Goal: Information Seeking & Learning: Learn about a topic

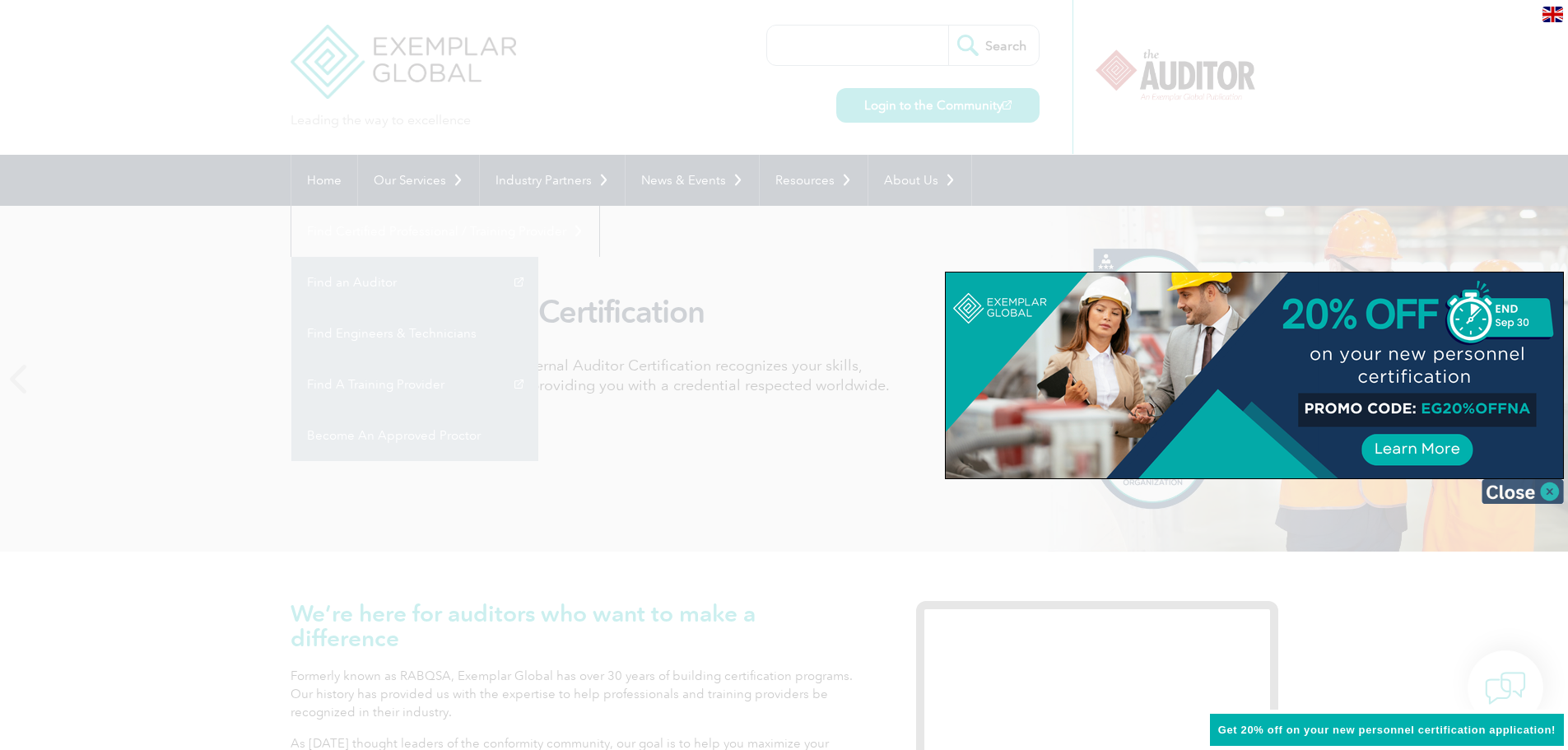
click at [1542, 488] on img at bounding box center [1522, 492] width 82 height 25
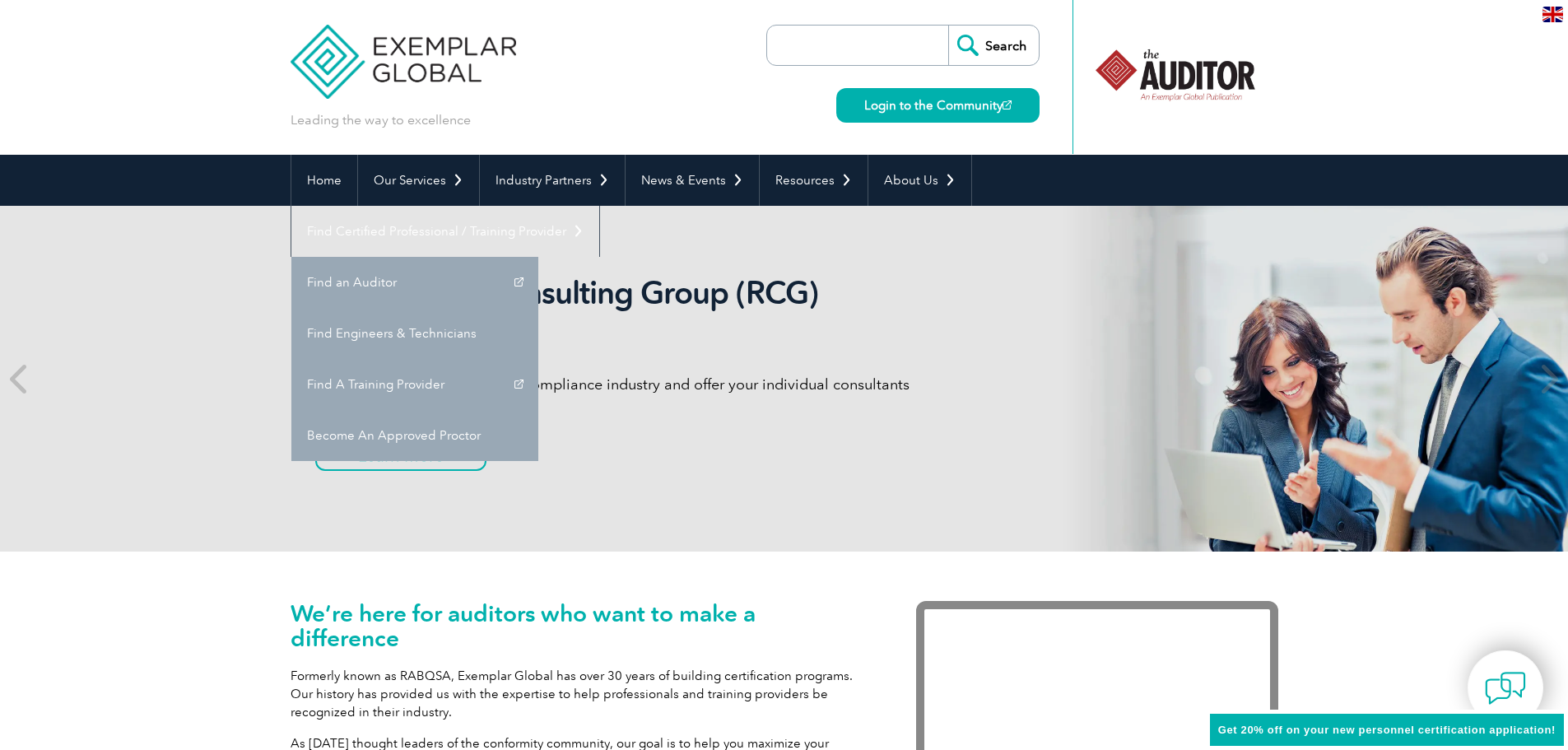
click at [206, 602] on div "We’re here for auditors who want to make a difference Formerly known as RABQSA,…" at bounding box center [784, 728] width 1568 height 353
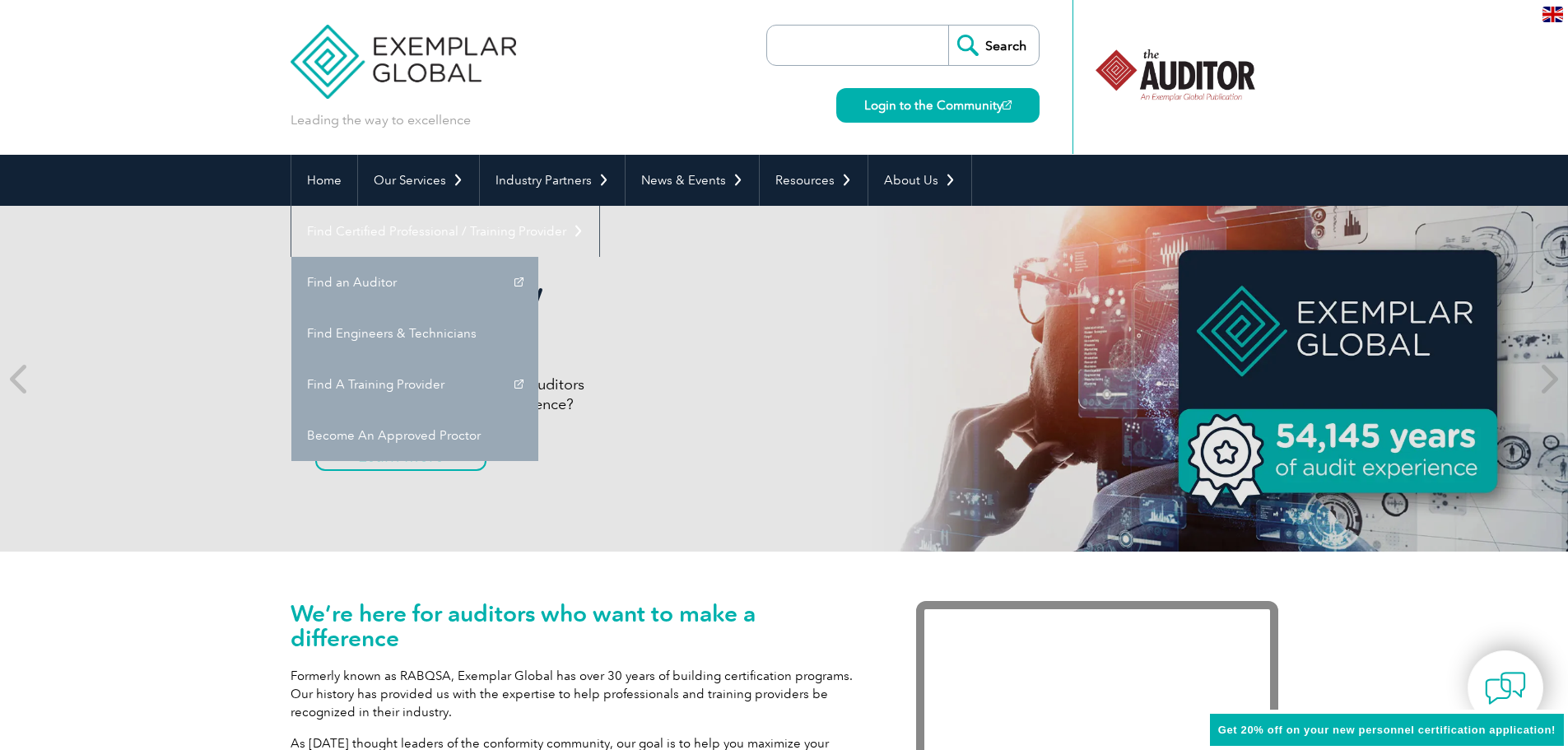
click at [849, 37] on input "search" at bounding box center [861, 46] width 173 height 40
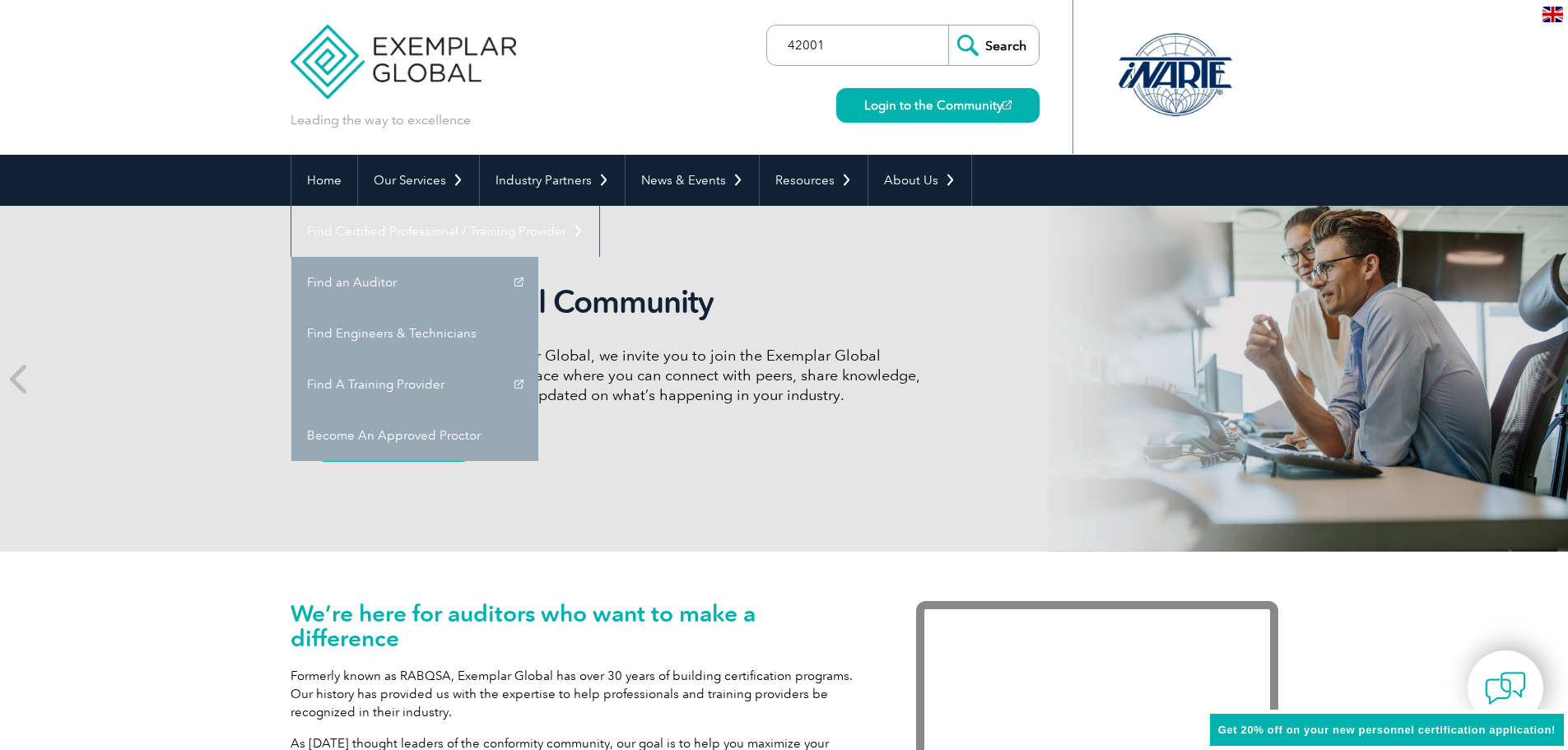
type input "42001"
click at [948, 26] on input "Search" at bounding box center [993, 46] width 90 height 40
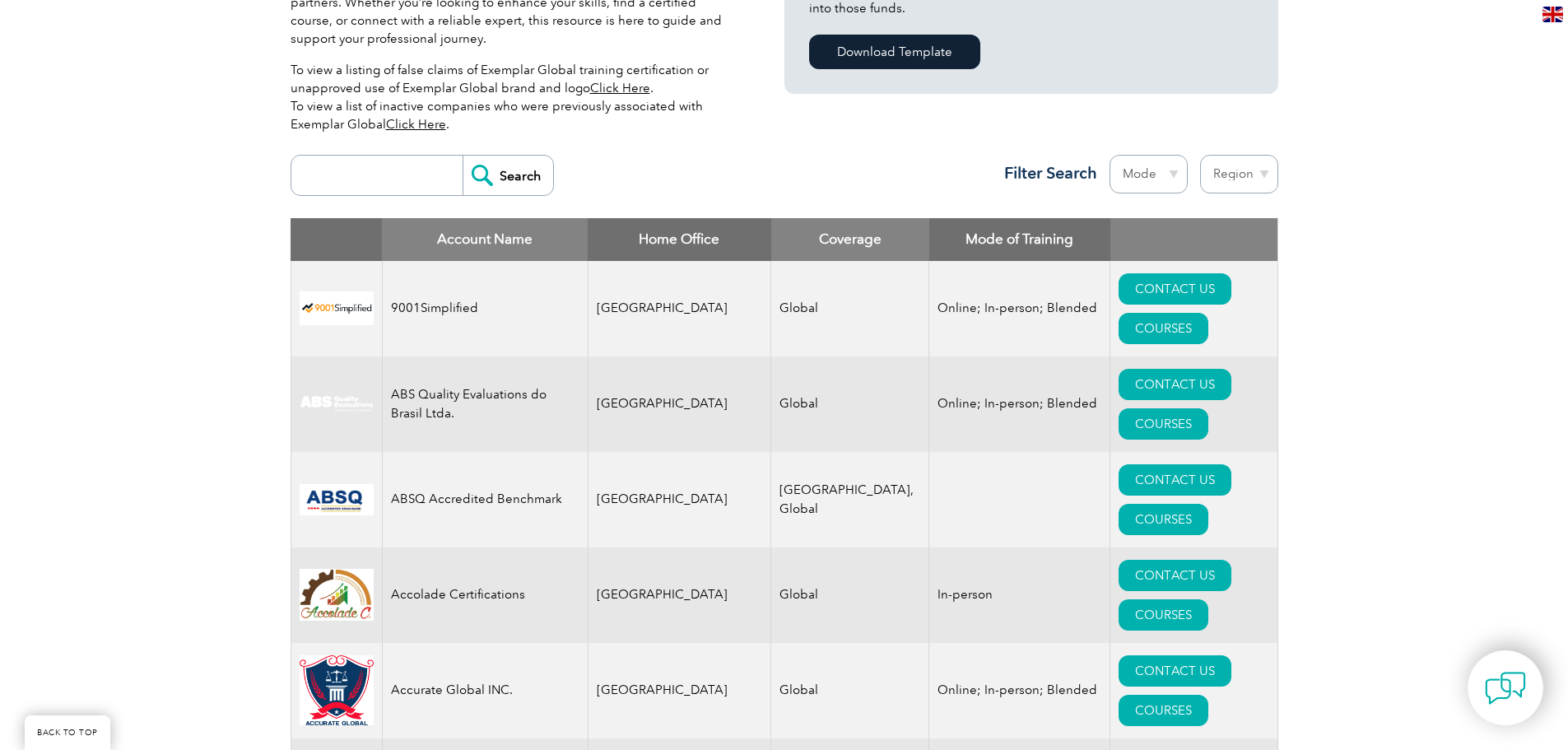
scroll to position [461, 0]
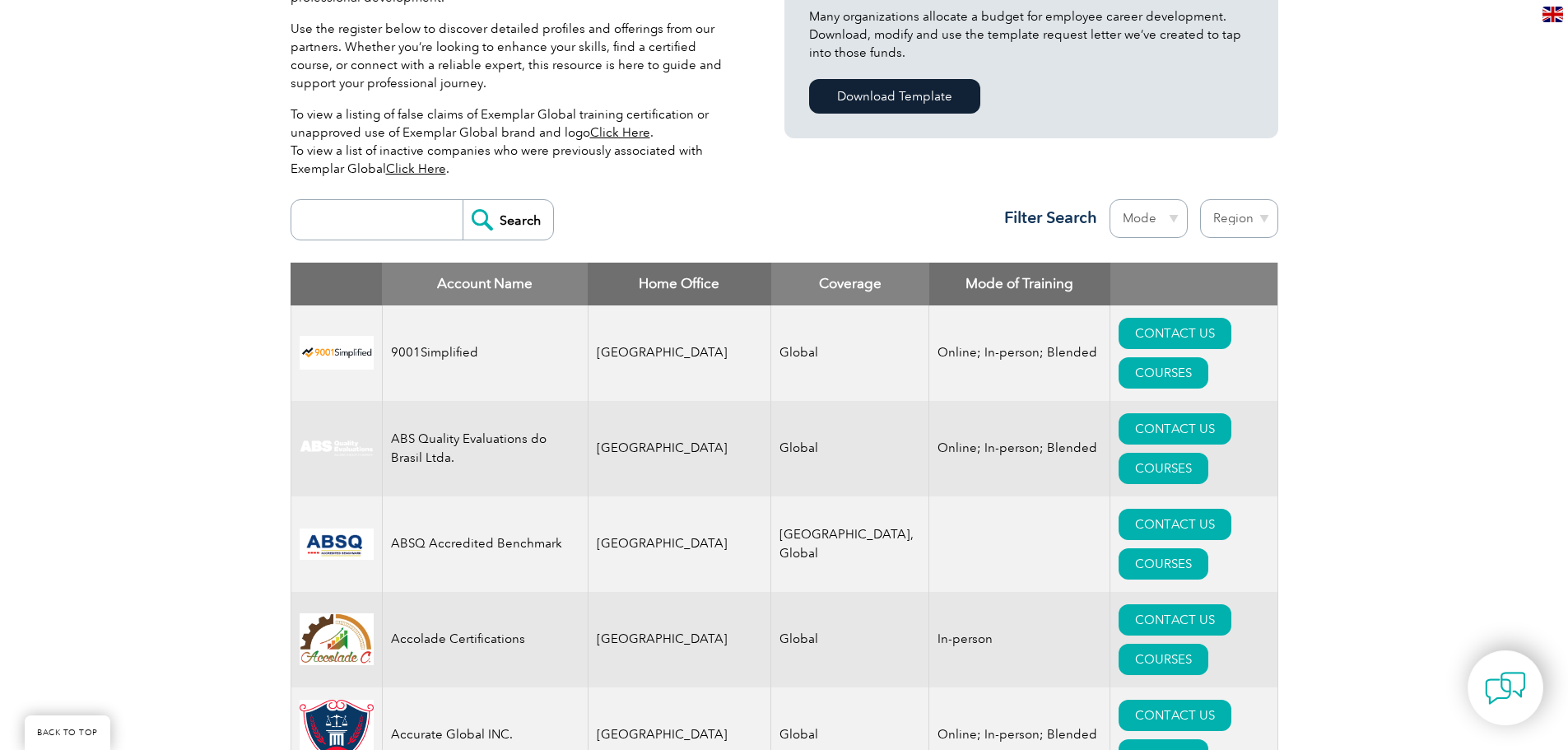
click at [405, 214] on input "search" at bounding box center [381, 220] width 163 height 40
type input "42001"
click at [515, 224] on input "Search" at bounding box center [507, 220] width 90 height 40
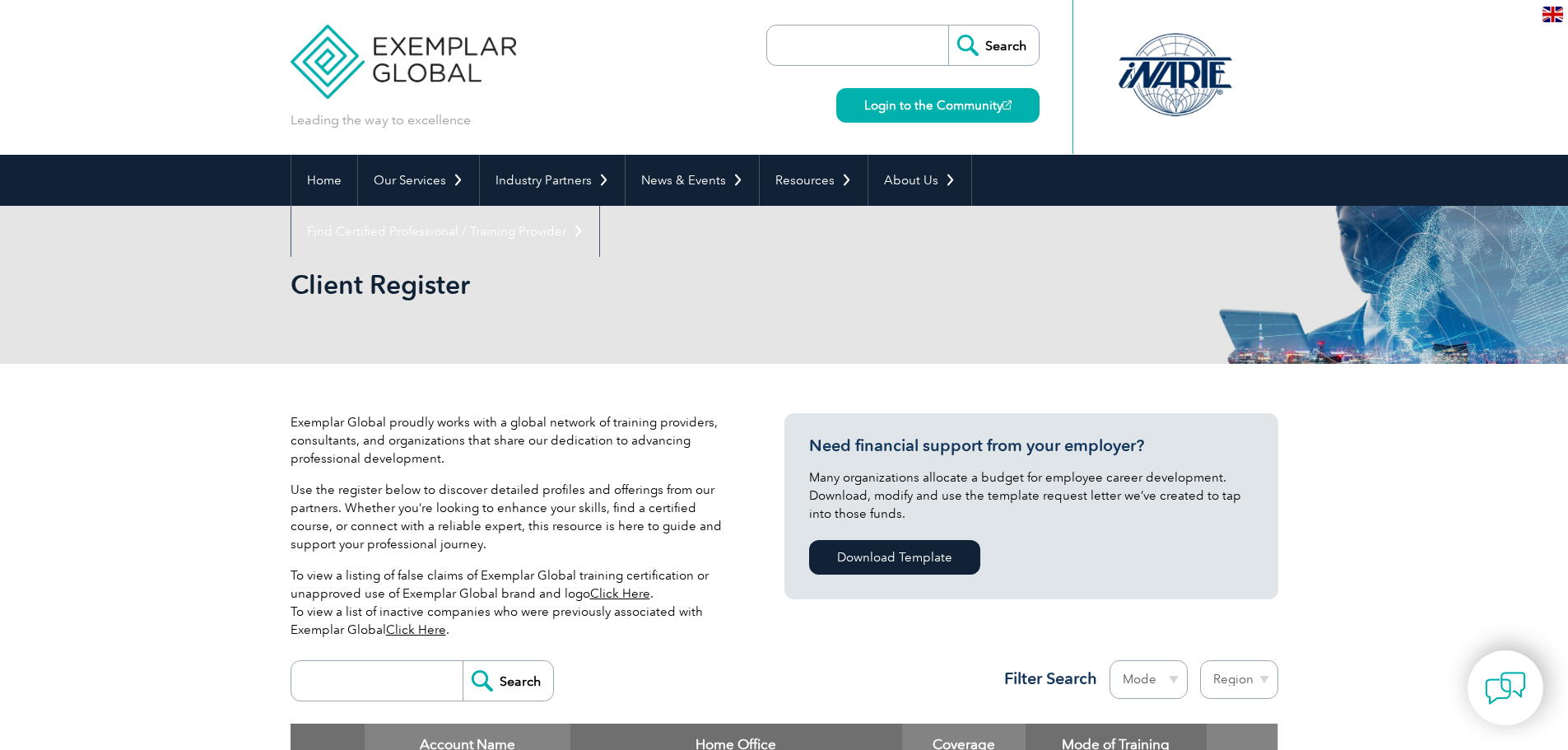
click at [104, 446] on div "Exemplar Global proudly works with a global network of training providers, cons…" at bounding box center [784, 607] width 1568 height 486
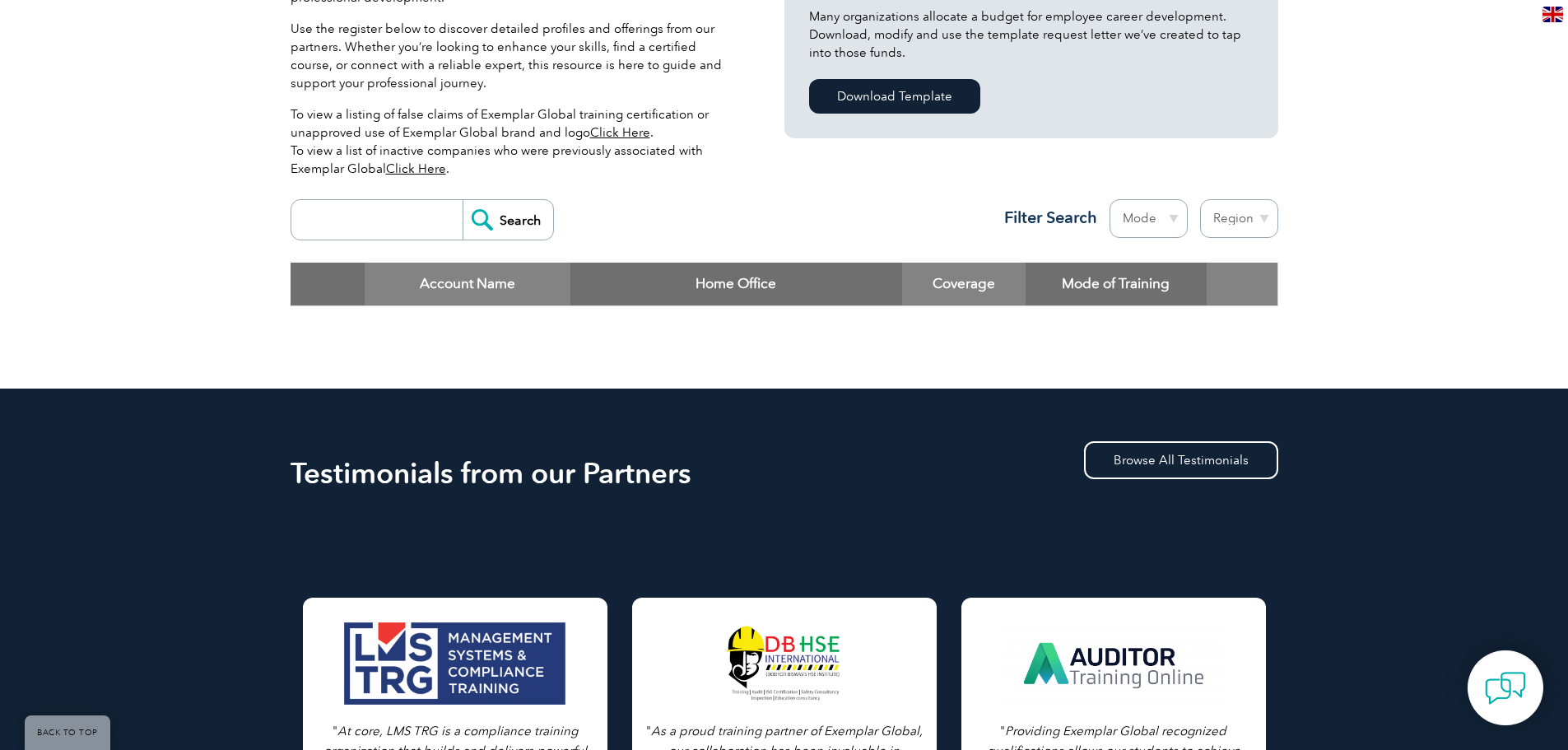
scroll to position [494, 0]
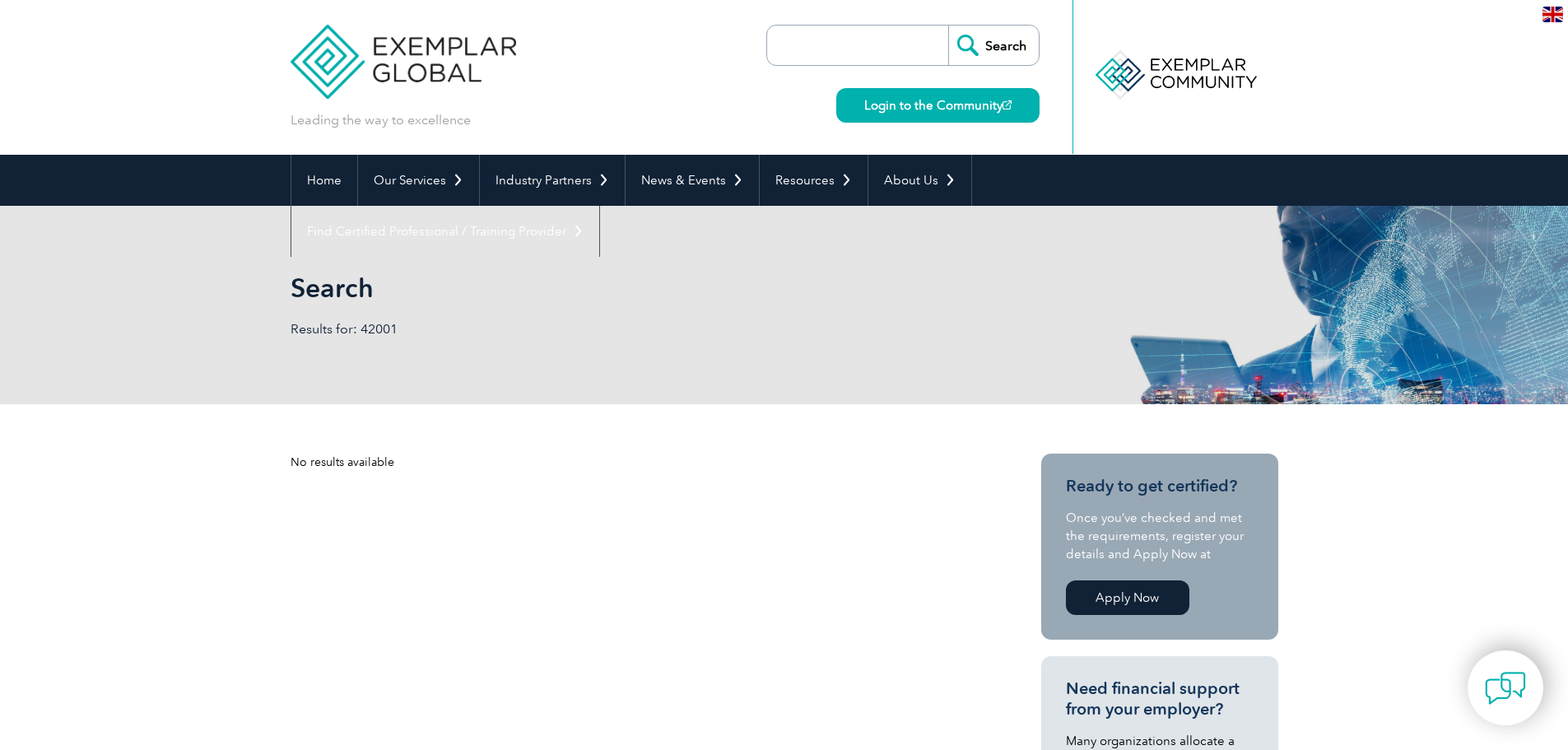
click at [459, 53] on img at bounding box center [403, 49] width 226 height 99
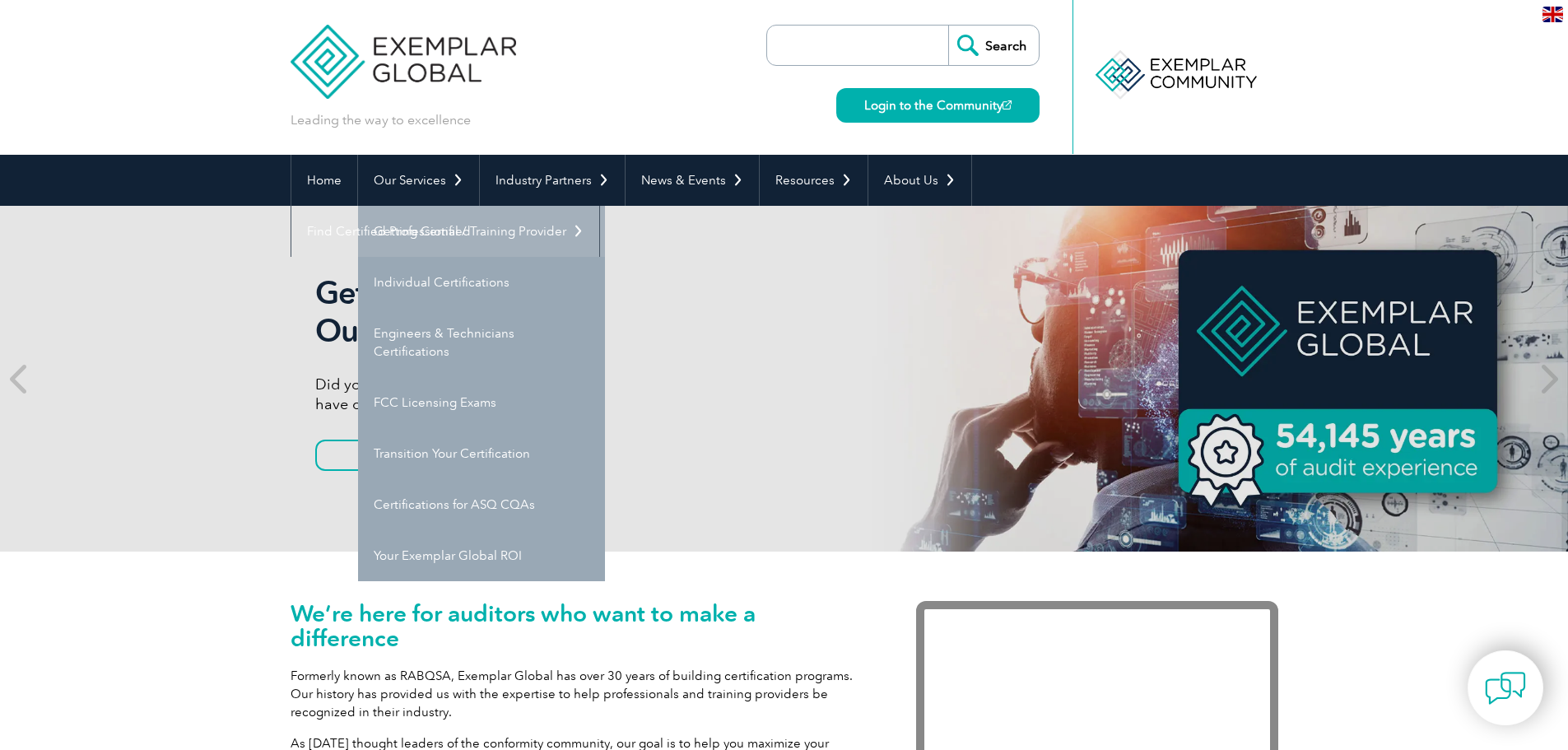
click at [411, 228] on link "Getting Certified" at bounding box center [482, 232] width 247 height 51
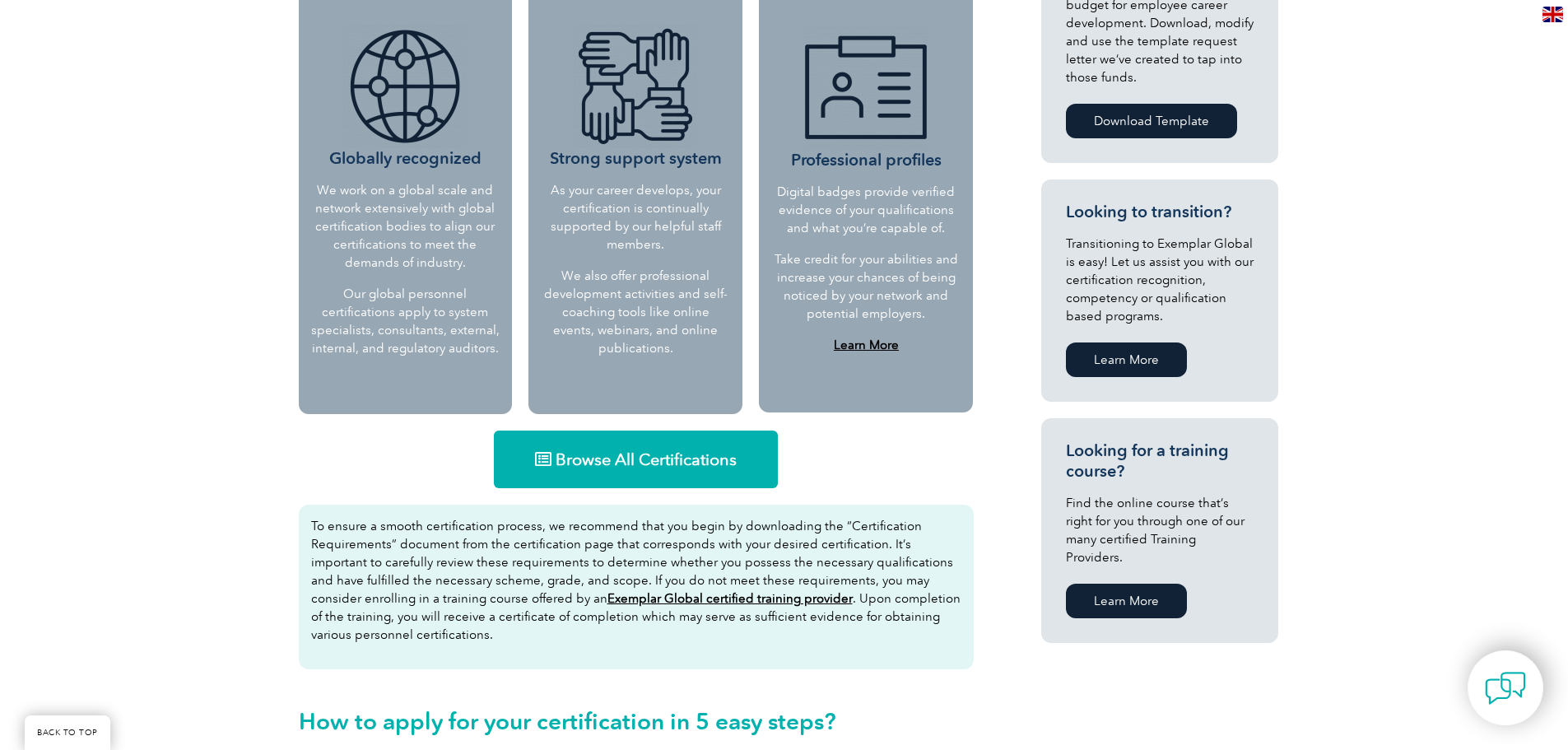
scroll to position [757, 0]
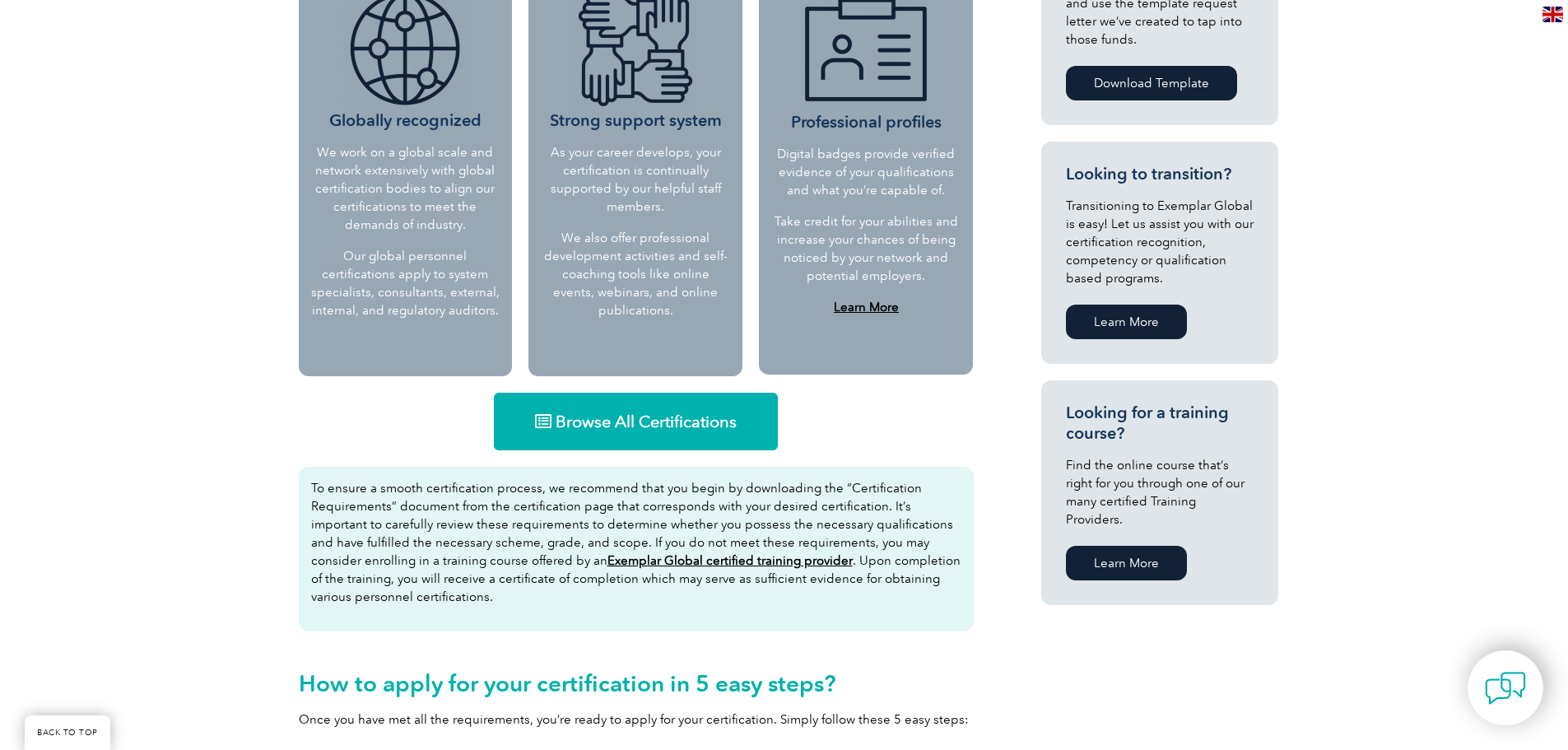
click at [666, 434] on link "Browse All Certifications" at bounding box center [635, 421] width 284 height 58
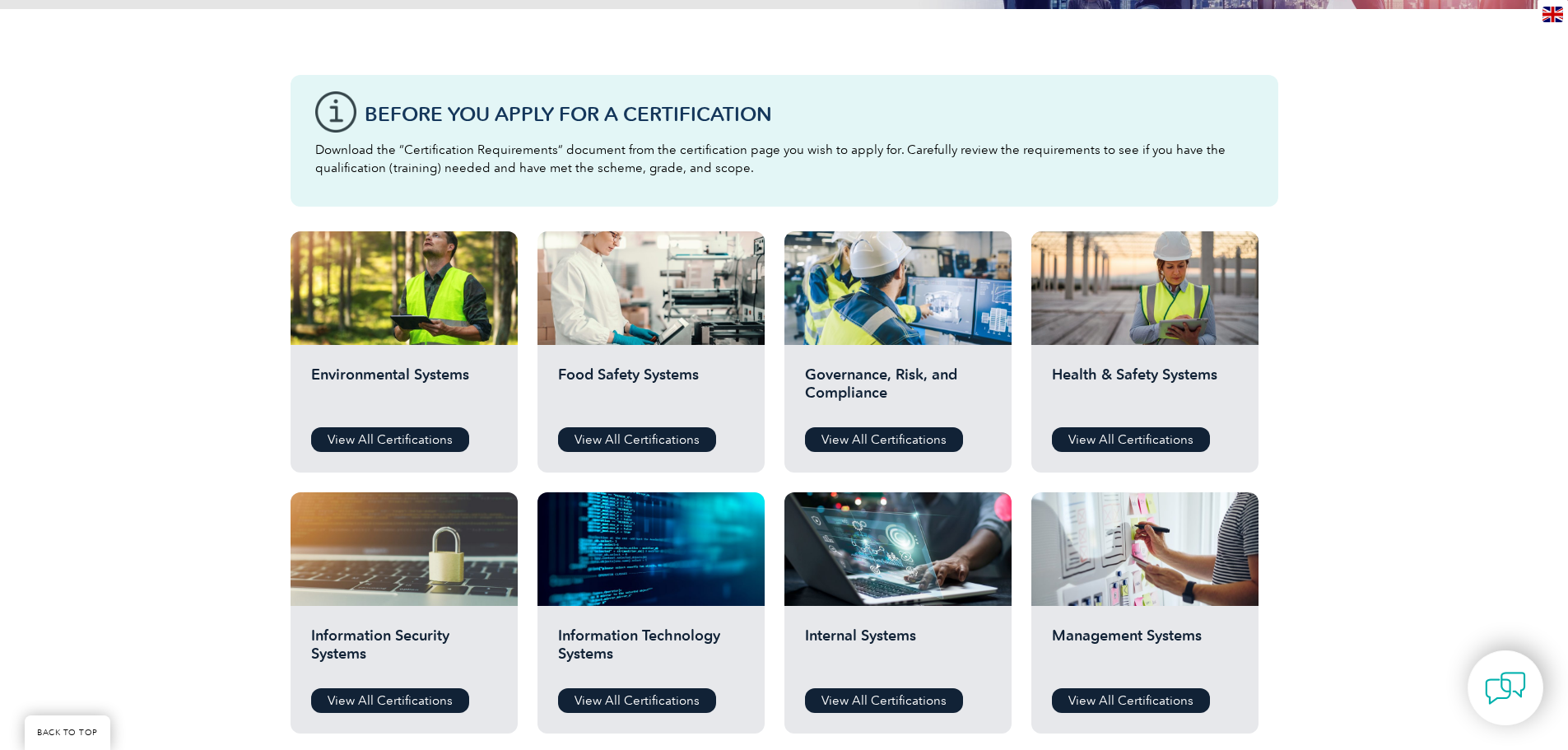
scroll to position [395, 0]
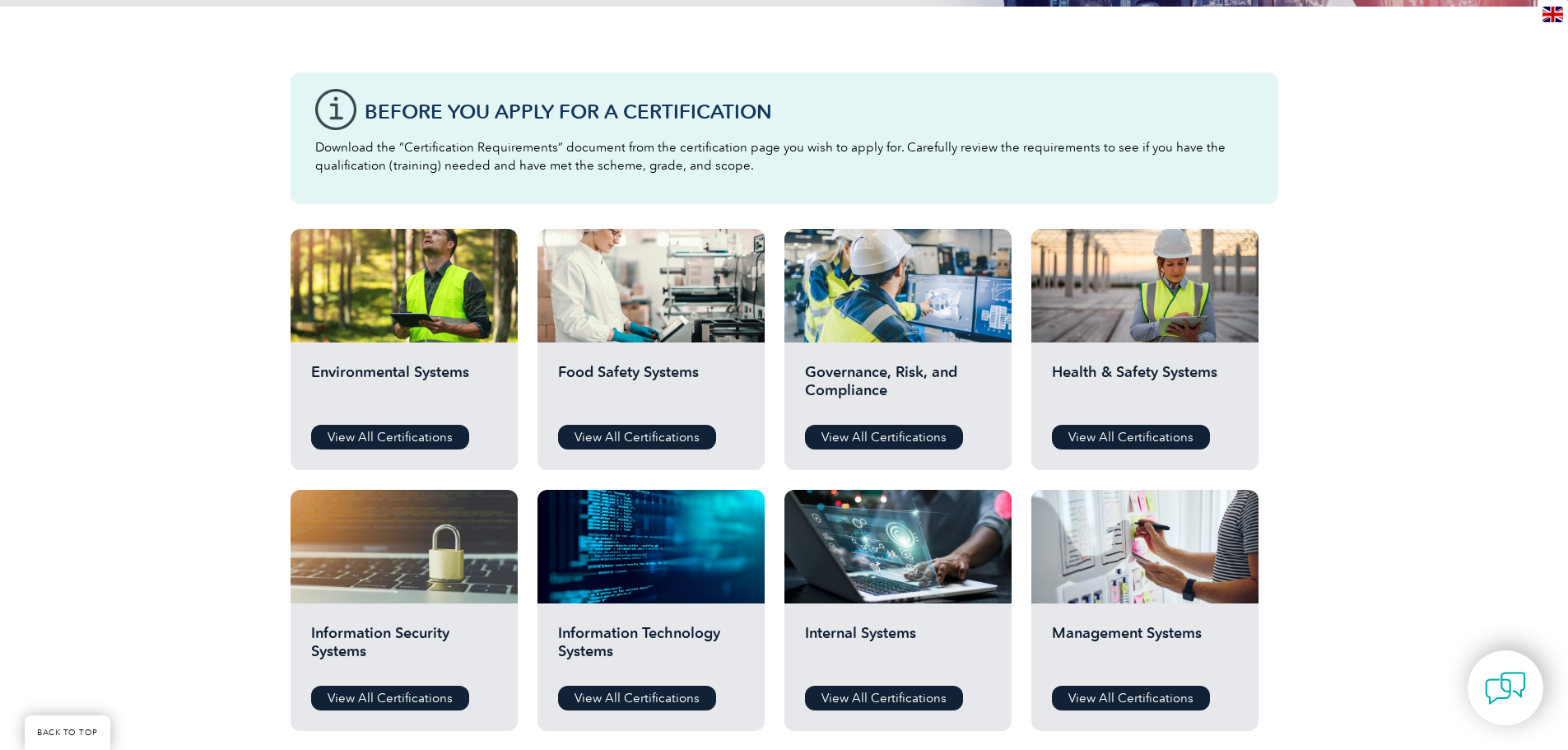
click at [168, 424] on div "Before You Apply For a Certification Download the “Certification Requirements” …" at bounding box center [784, 664] width 1568 height 1315
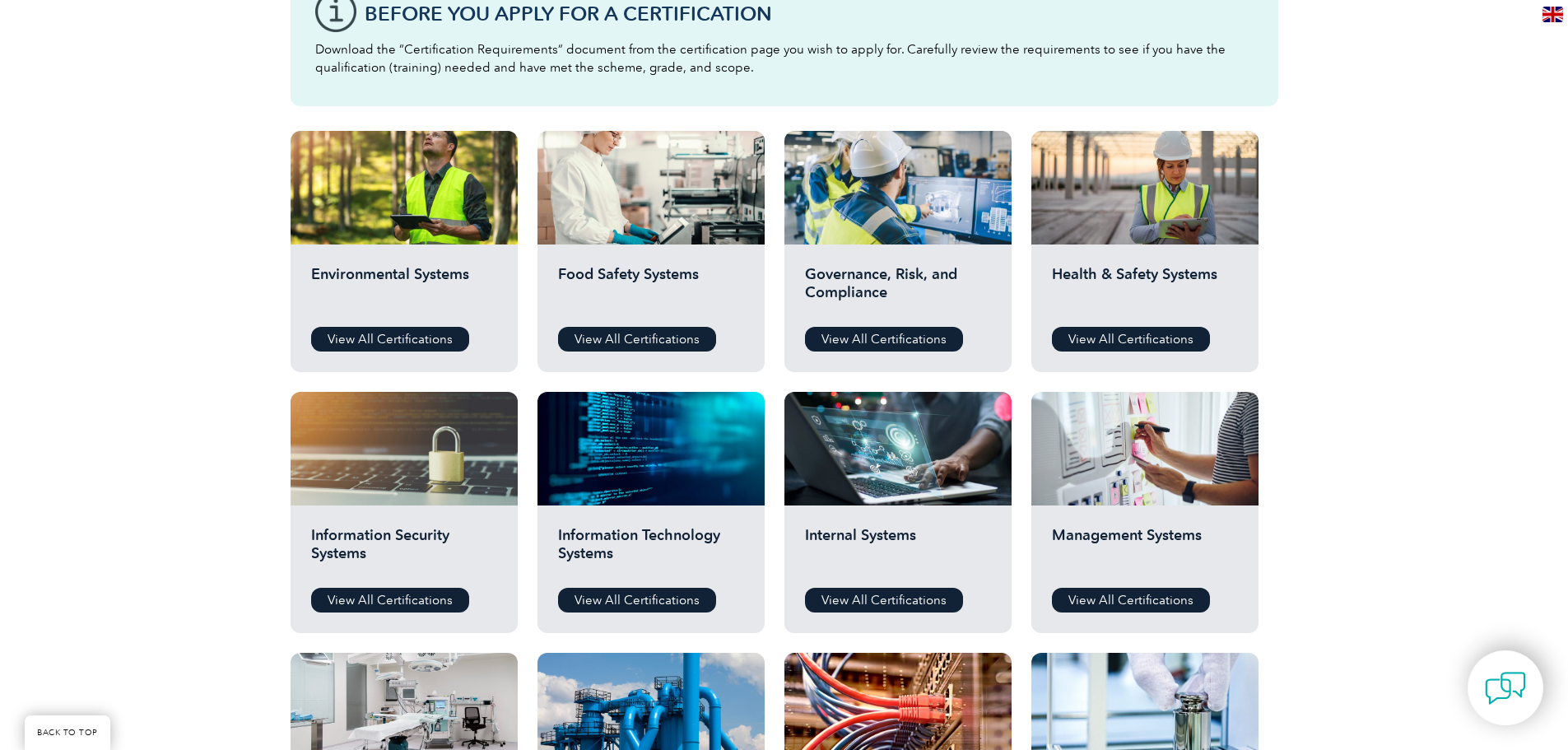
scroll to position [494, 0]
click at [158, 528] on div "Before You Apply For a Certification Download the “Certification Requirements” …" at bounding box center [784, 565] width 1568 height 1315
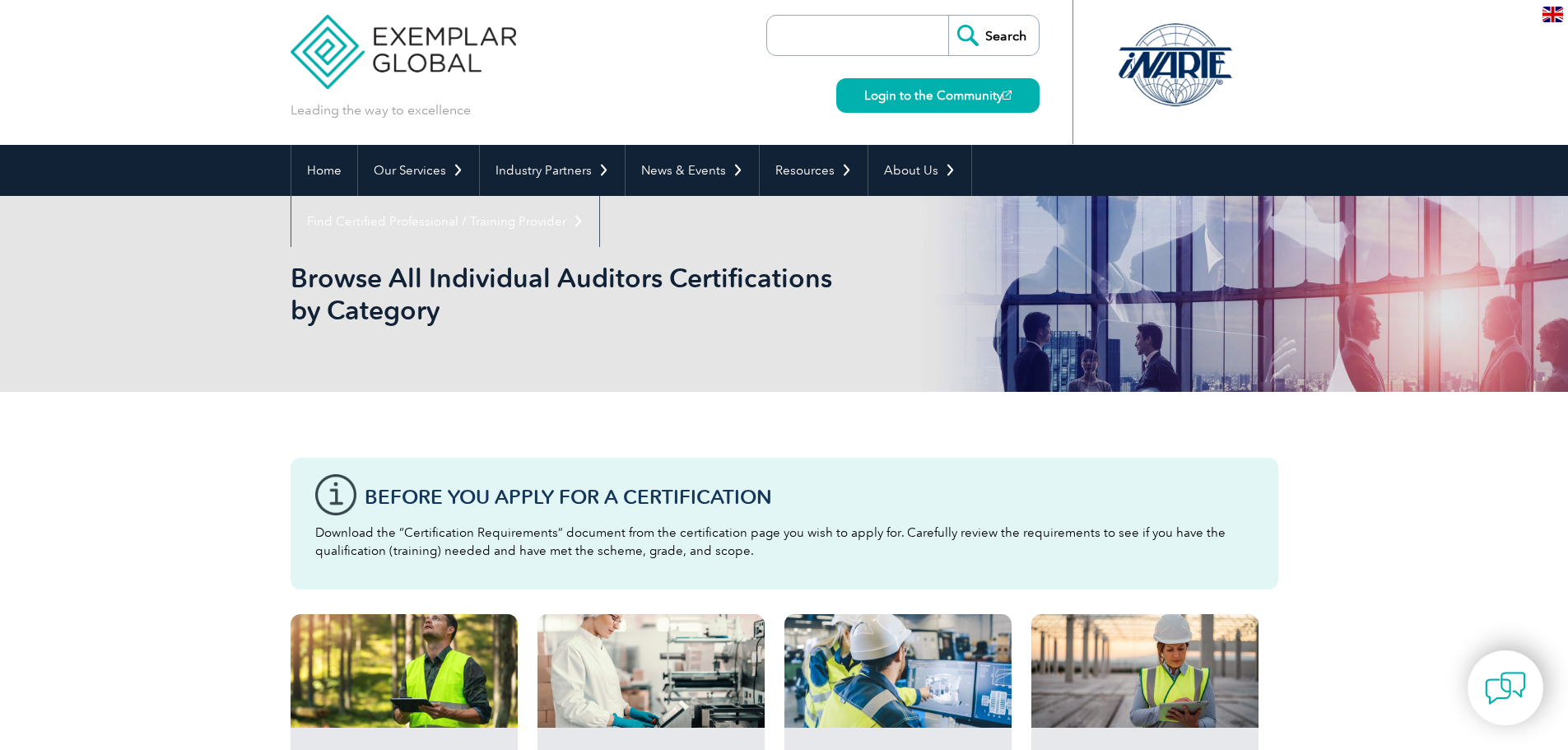
scroll to position [0, 0]
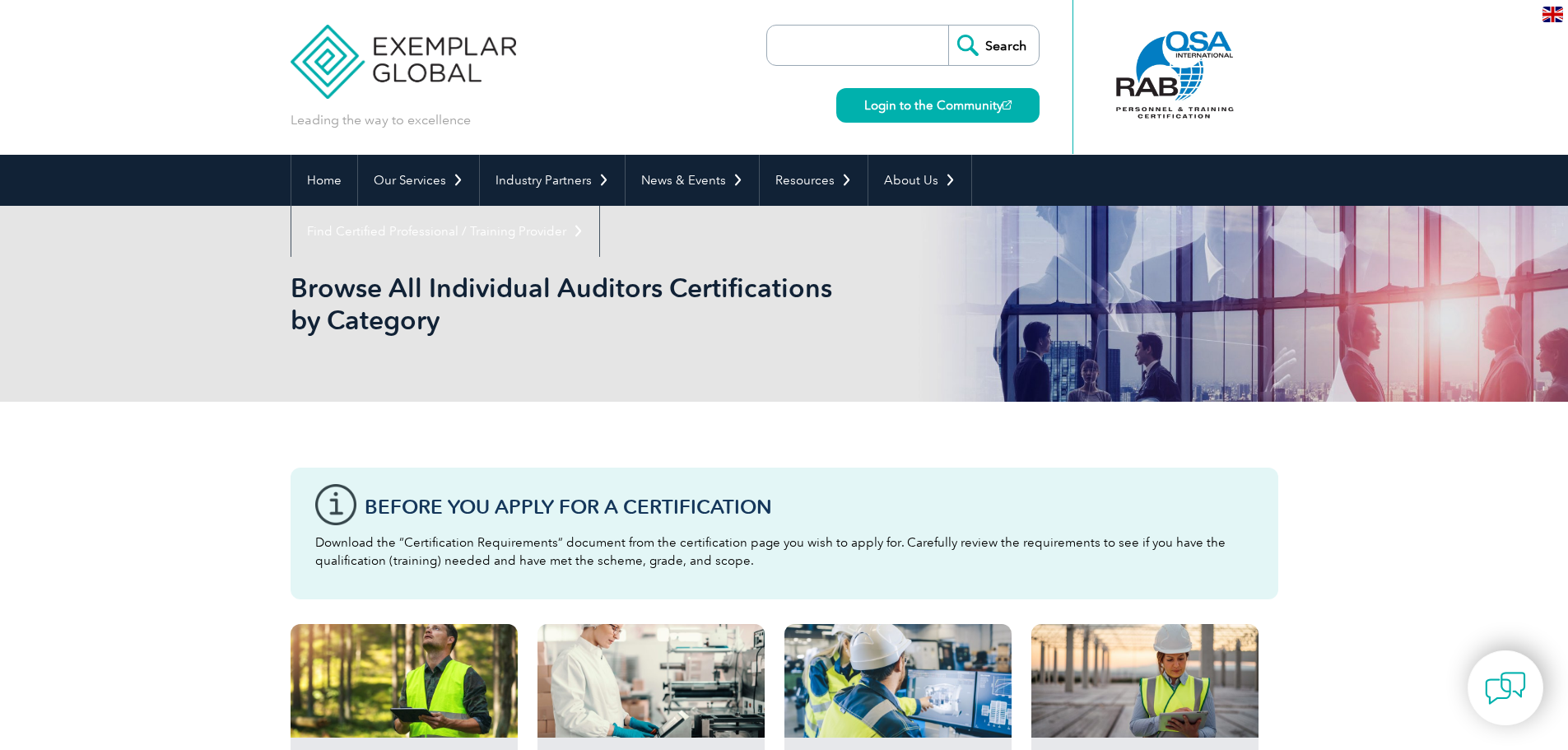
click at [824, 42] on input "search" at bounding box center [861, 46] width 173 height 40
type input "artificial intelligence"
click at [948, 26] on input "Search" at bounding box center [993, 46] width 90 height 40
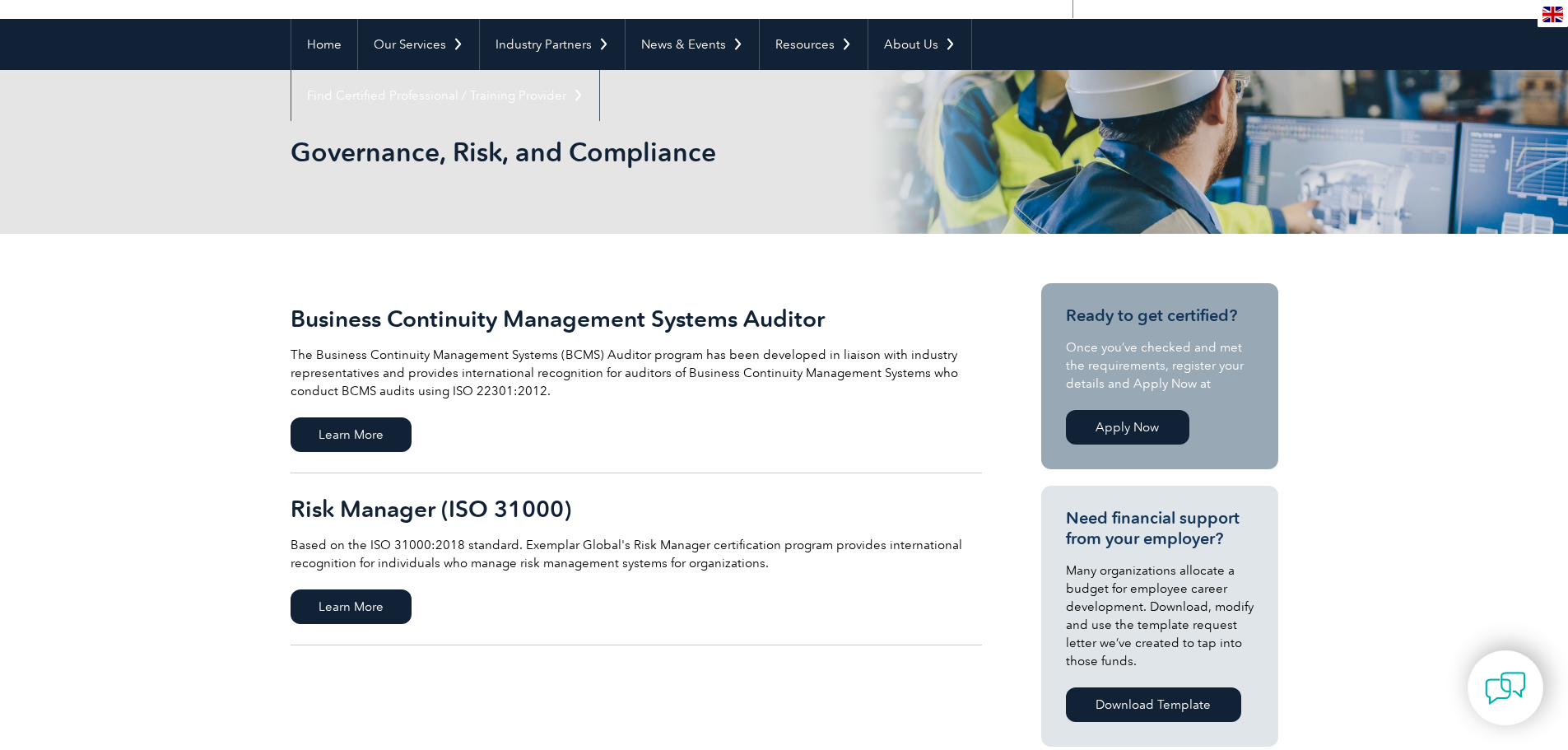
scroll to position [132, 0]
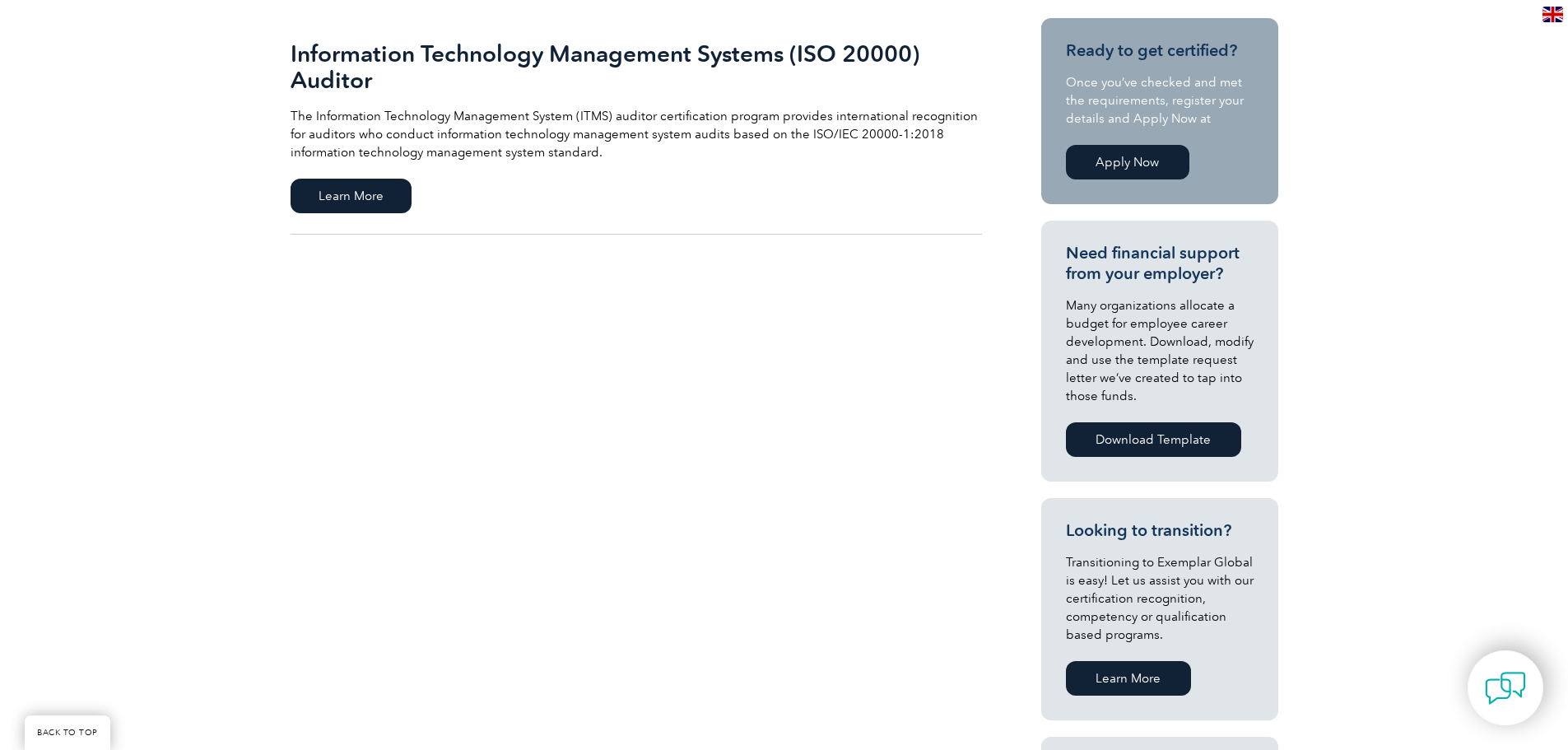
scroll to position [329, 0]
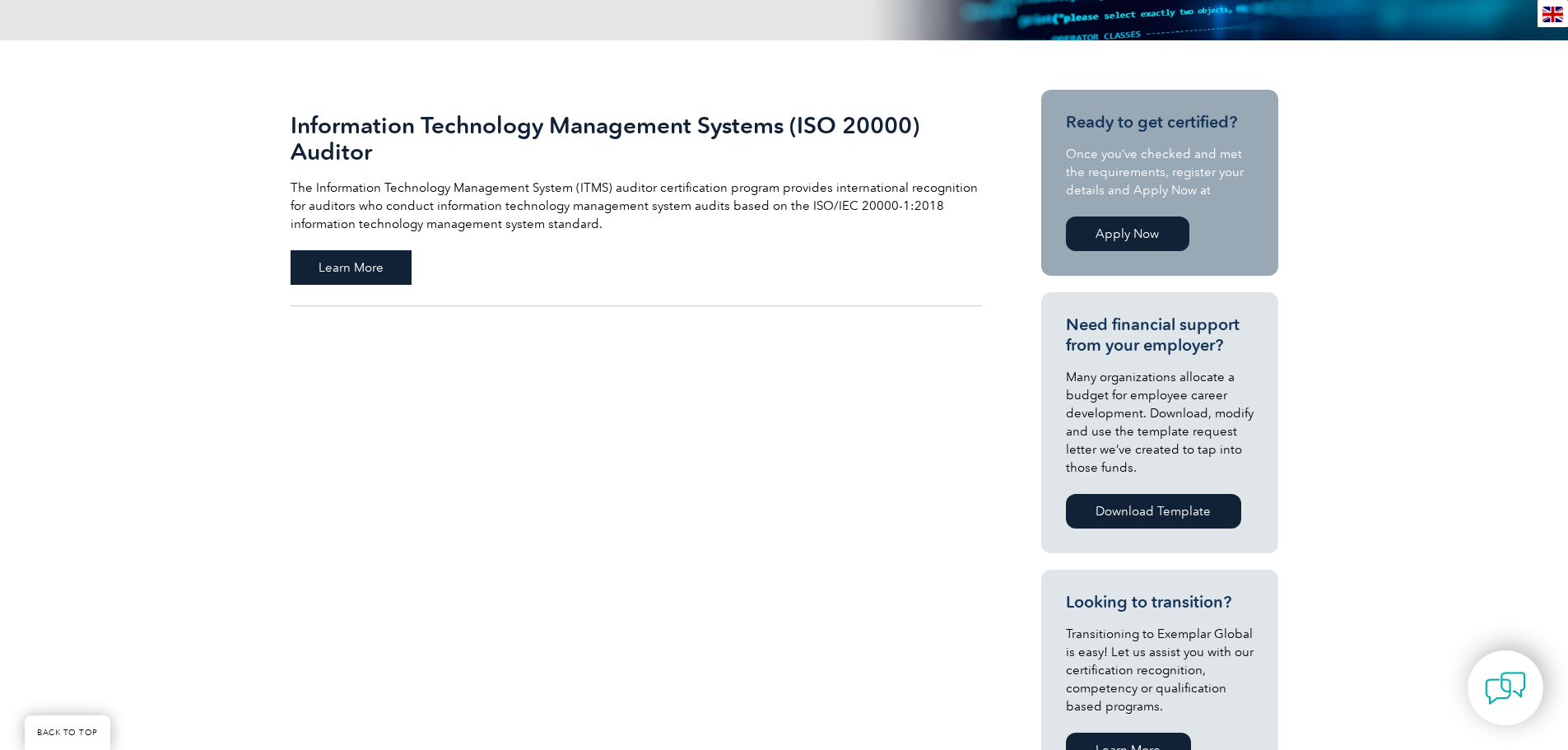
click at [328, 256] on span "Learn More" at bounding box center [351, 267] width 121 height 35
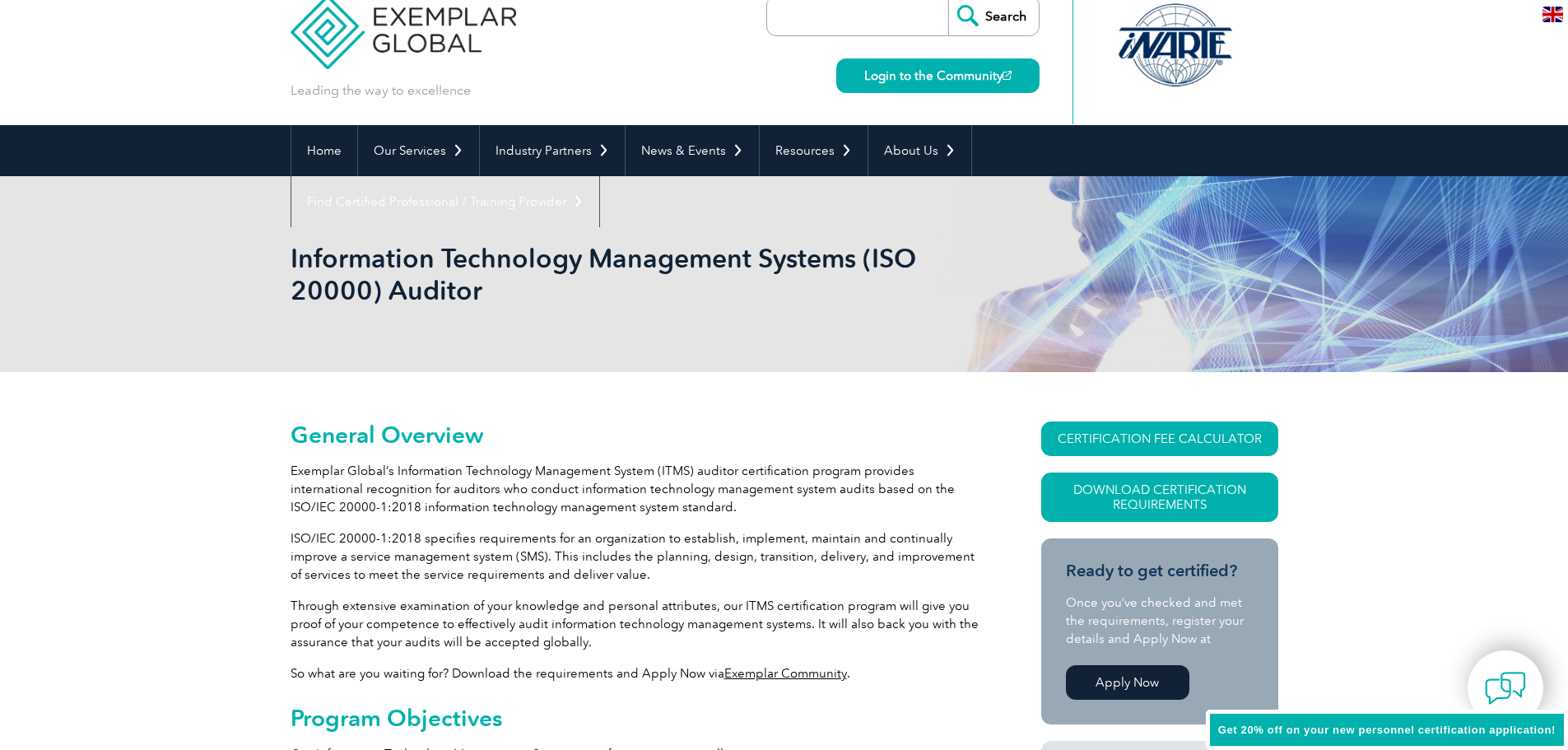
scroll to position [33, 0]
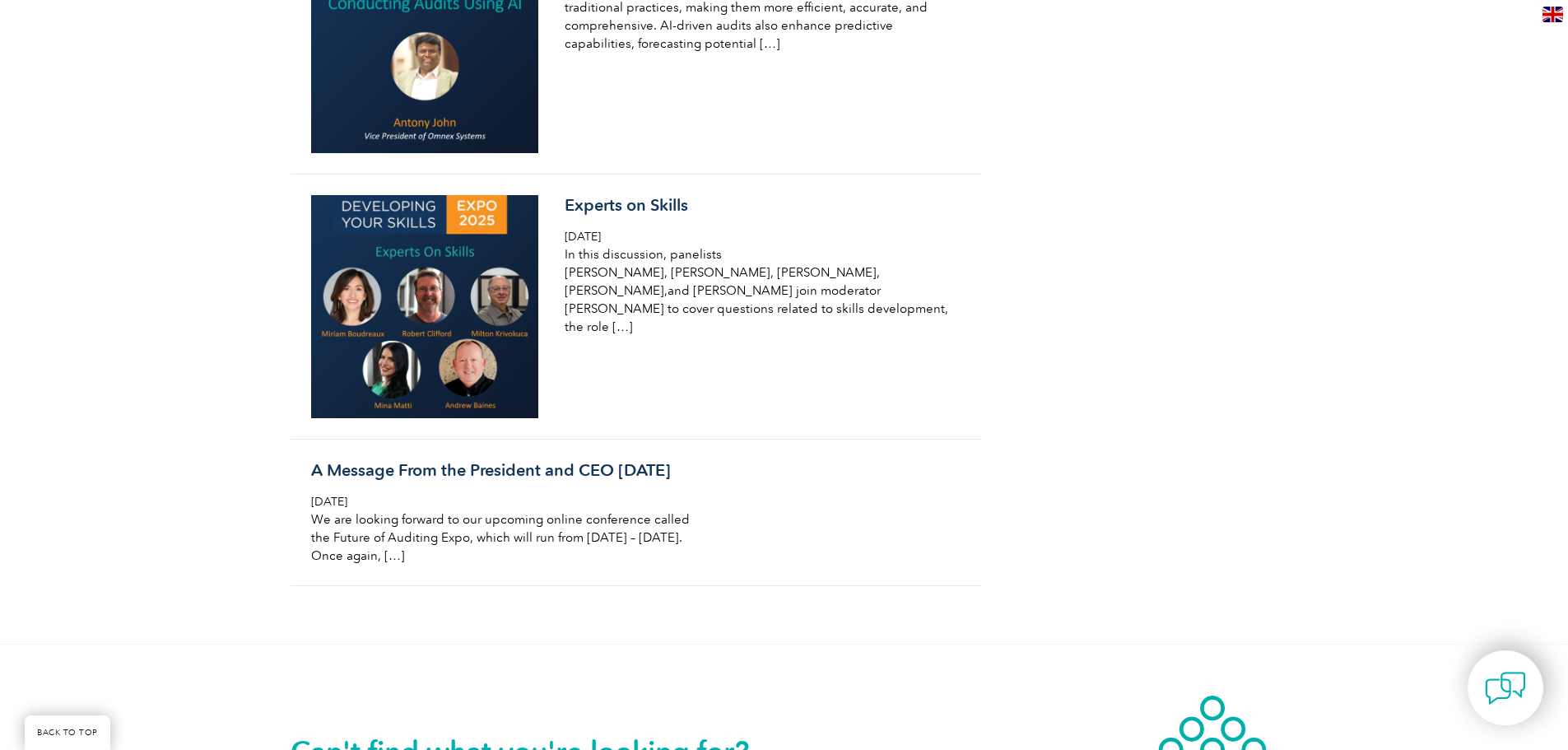
scroll to position [2371, 0]
